Goal: Information Seeking & Learning: Find specific fact

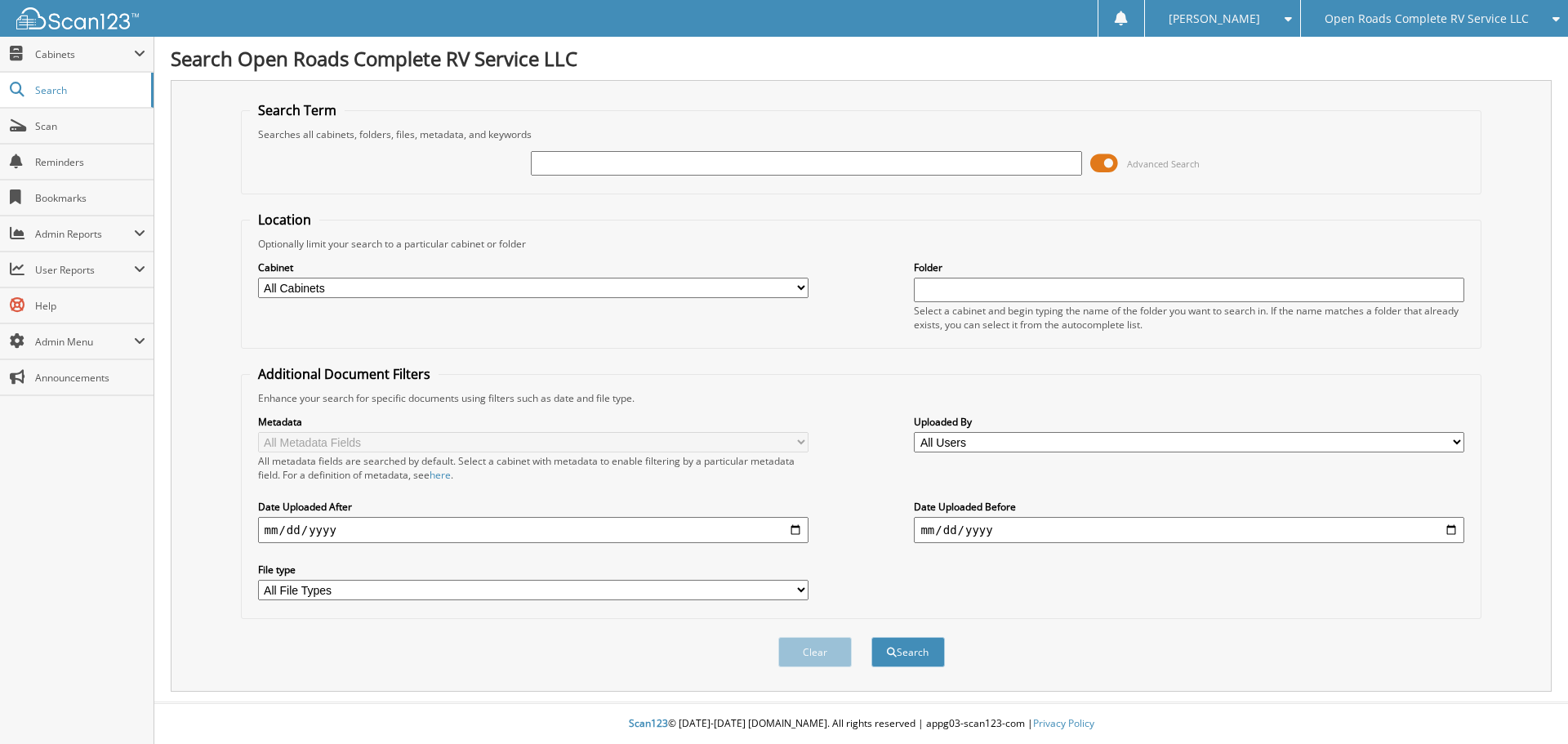
click at [658, 164] on input "text" at bounding box center [805, 164] width 550 height 25
type input "EJ1332"
click at [871, 637] on button "Search" at bounding box center [908, 652] width 74 height 30
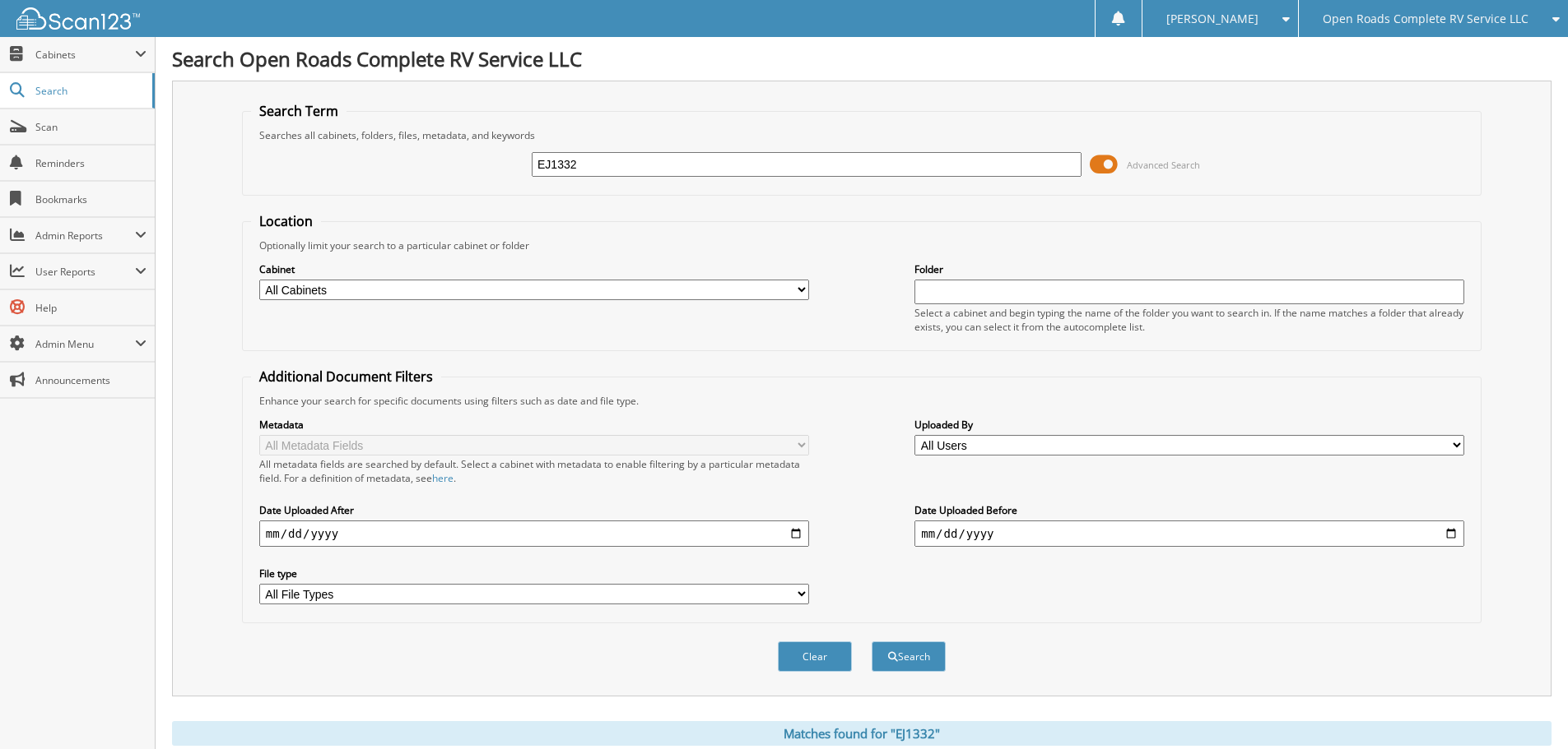
click at [1102, 165] on span at bounding box center [1104, 165] width 28 height 25
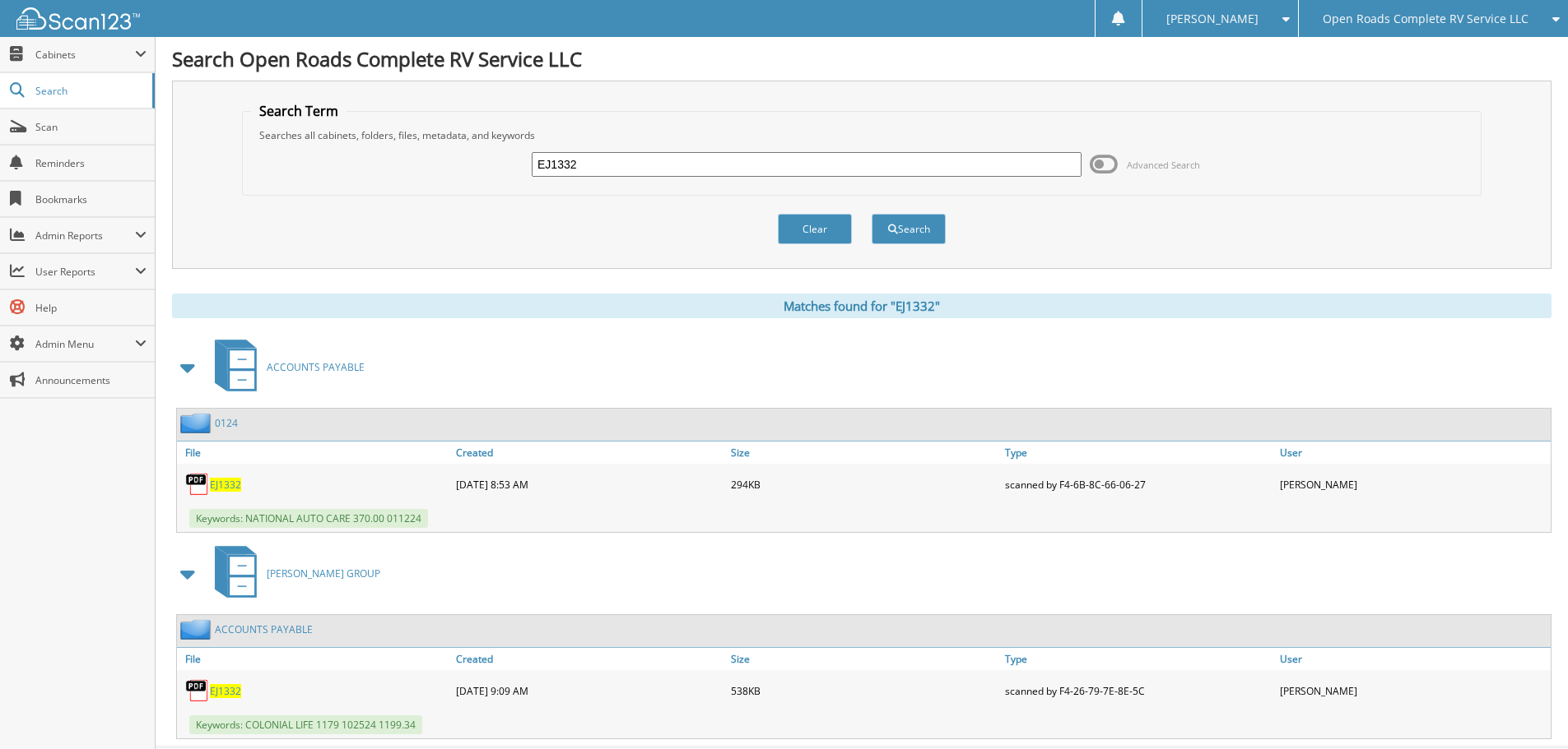
click at [237, 486] on span "EJ1332" at bounding box center [225, 485] width 31 height 14
click at [235, 691] on span "EJ1332" at bounding box center [225, 691] width 31 height 14
drag, startPoint x: 626, startPoint y: 171, endPoint x: 450, endPoint y: 150, distance: 177.2
click at [453, 155] on div "EJ1332 Advanced Search" at bounding box center [861, 165] width 1221 height 44
type input "HWH"
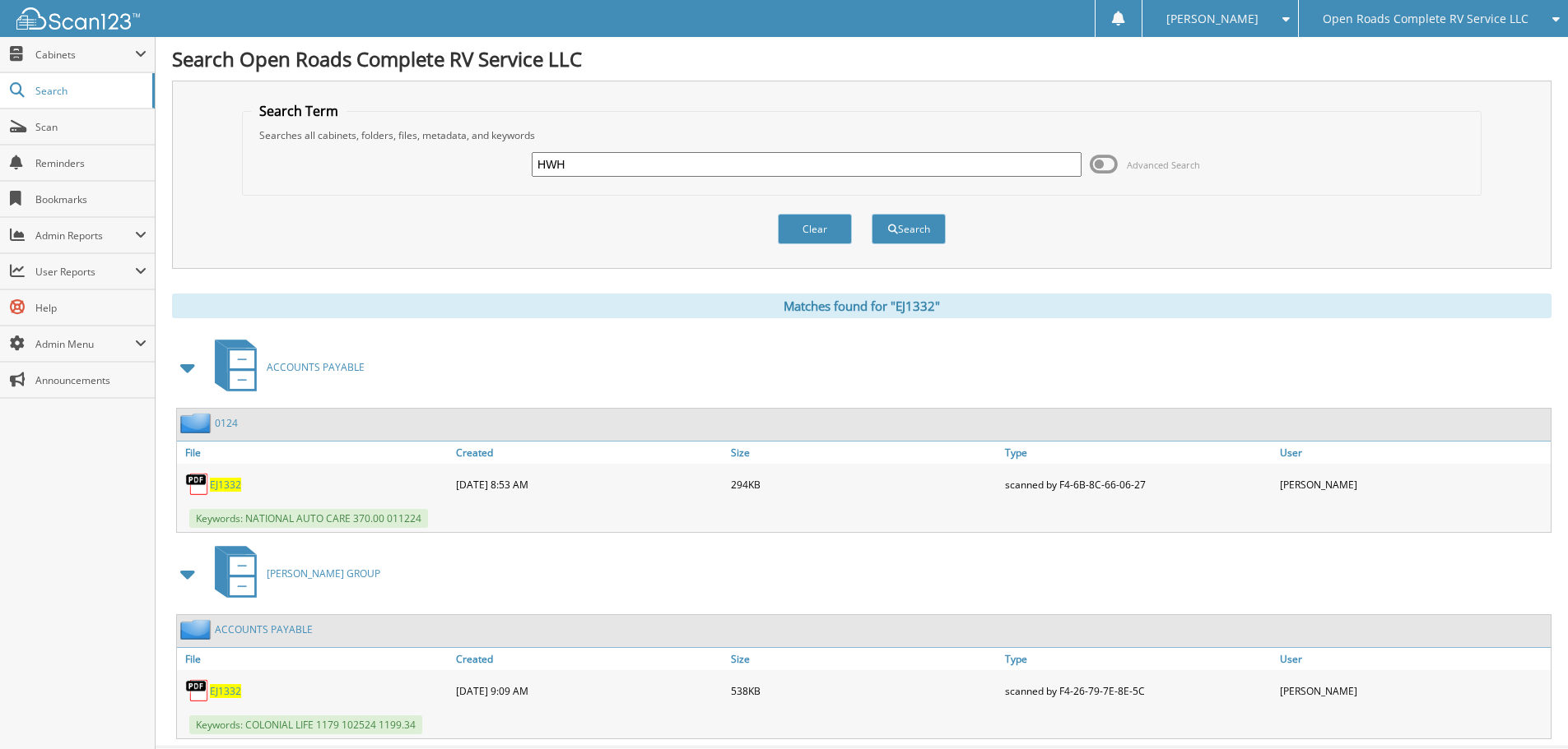
click at [872, 214] on button "Search" at bounding box center [909, 229] width 74 height 30
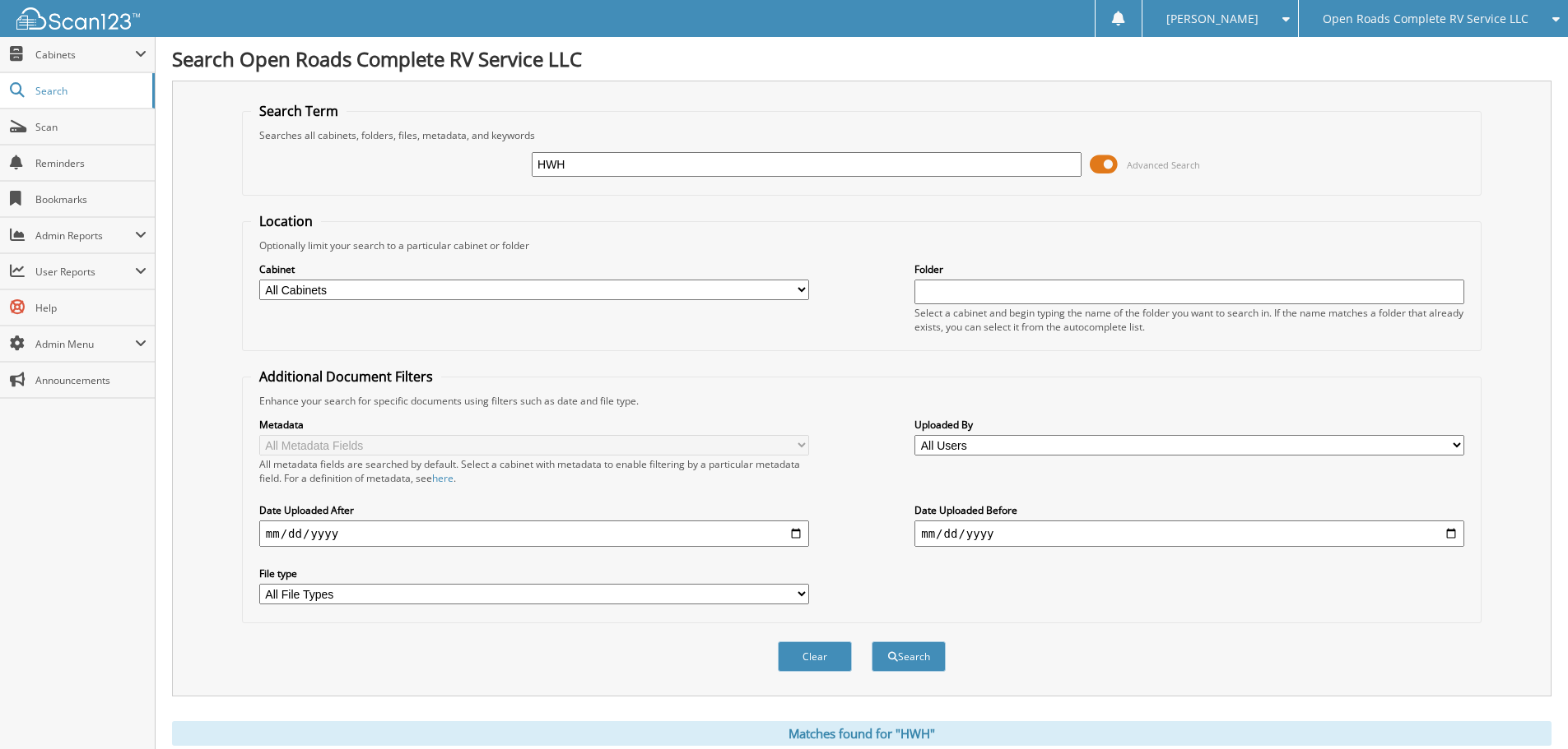
click at [1098, 169] on span at bounding box center [1104, 165] width 28 height 25
